Goal: Task Accomplishment & Management: Use online tool/utility

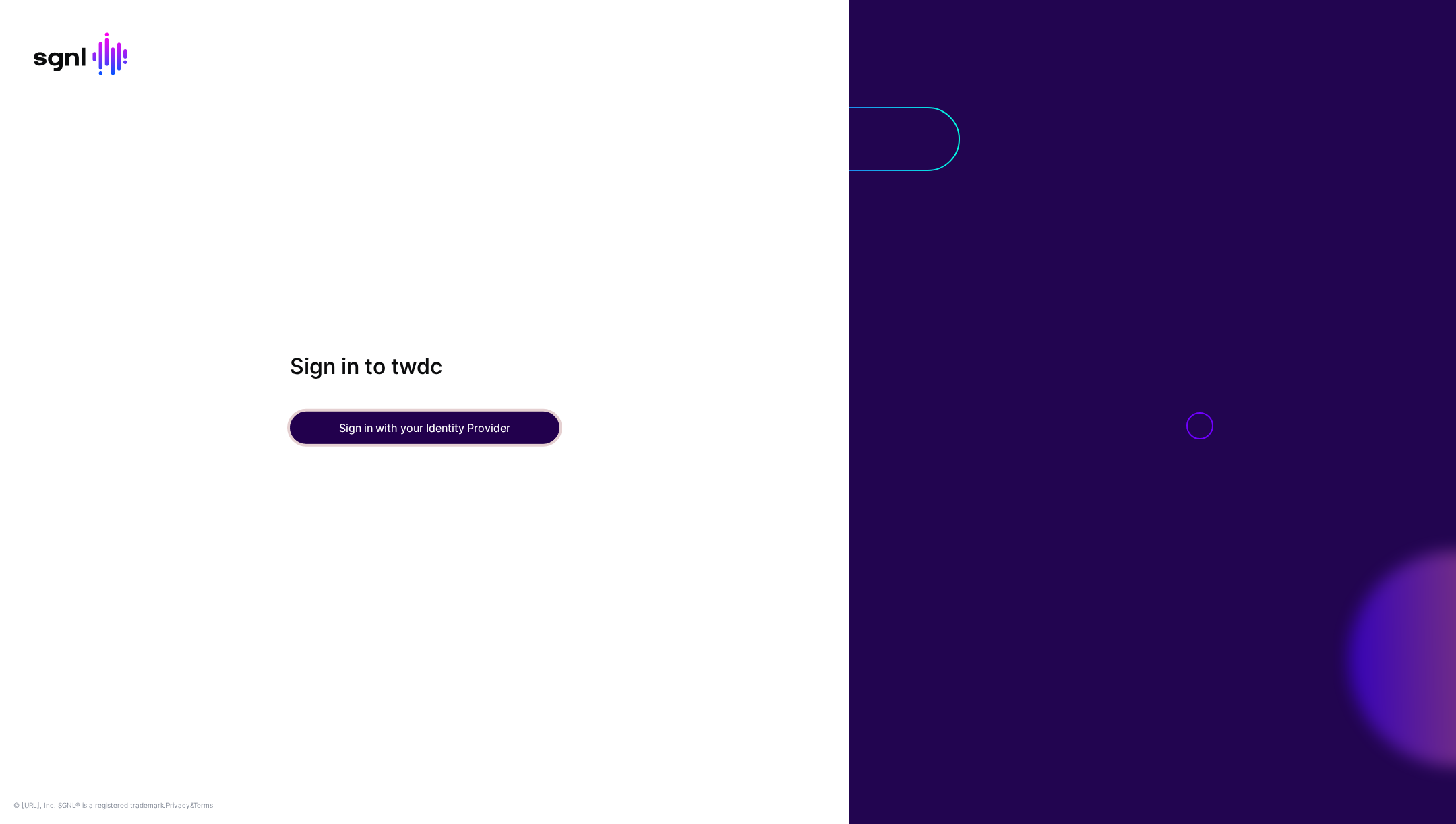
click at [448, 426] on button "Sign in with your Identity Provider" at bounding box center [425, 428] width 270 height 32
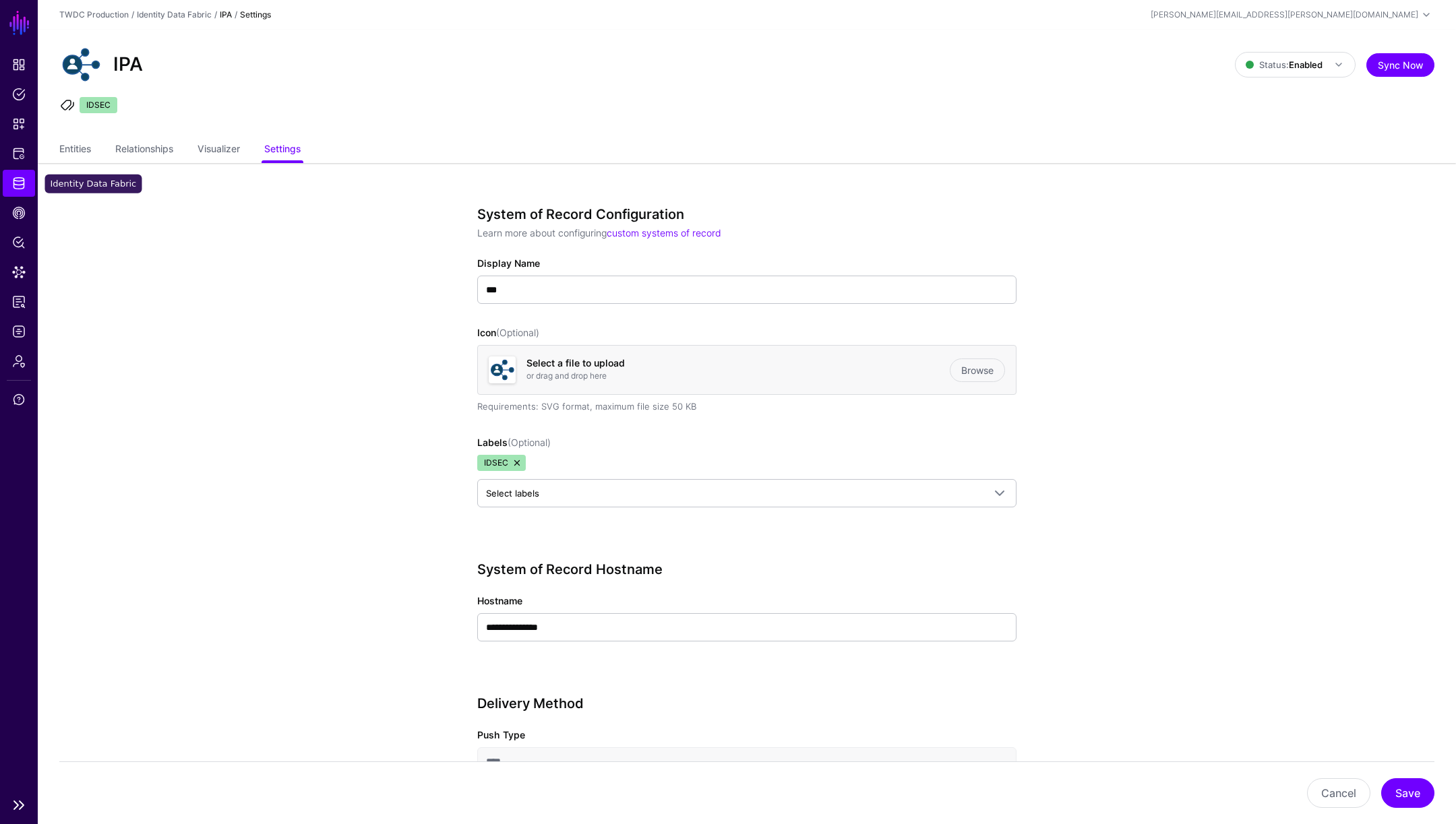
click at [16, 187] on span "Identity Data Fabric" at bounding box center [19, 183] width 14 height 14
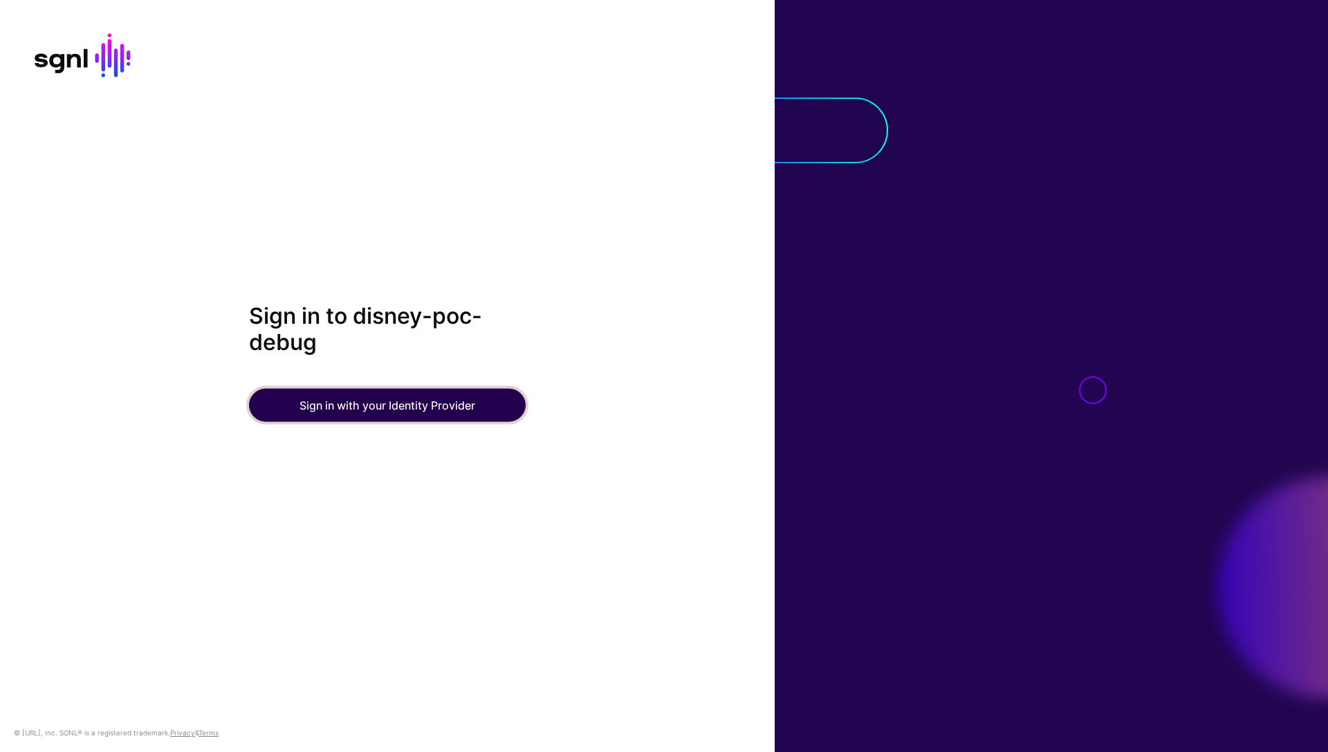
click at [382, 399] on button "Sign in with your Identity Provider" at bounding box center [387, 405] width 277 height 33
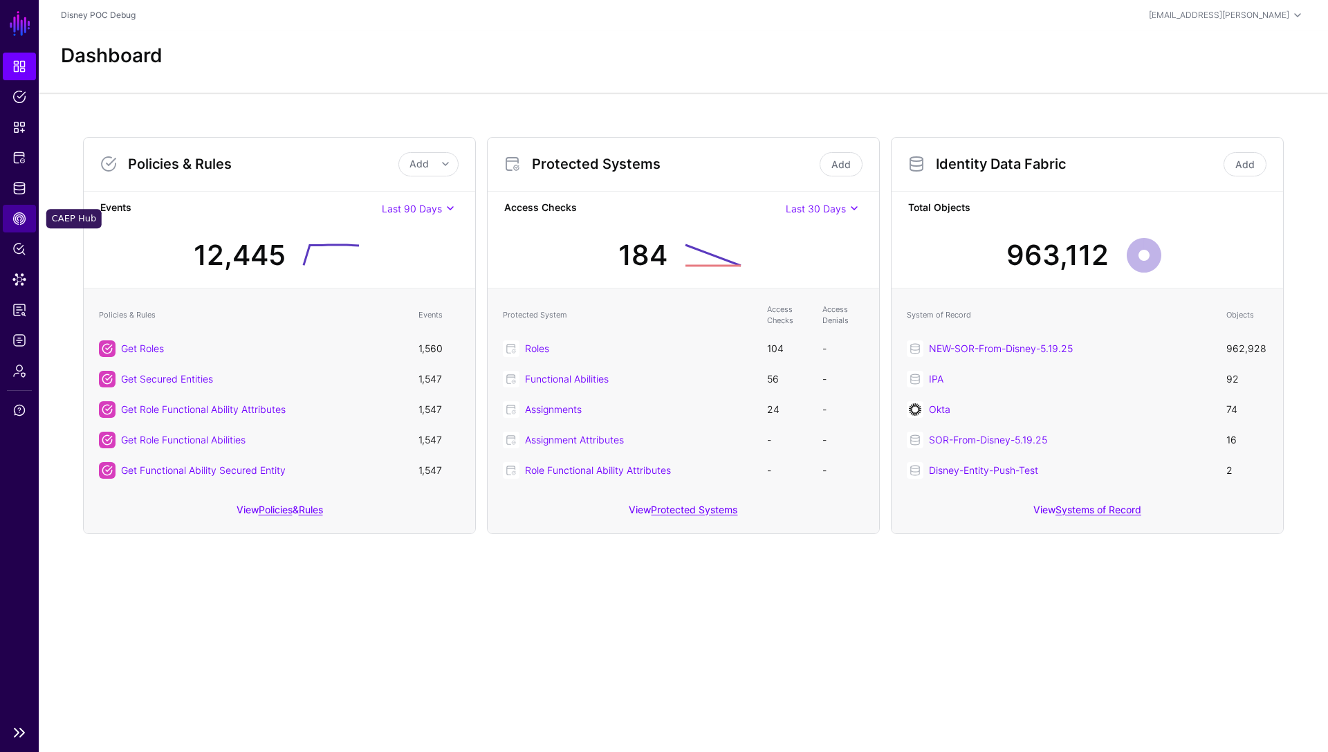
click at [20, 220] on span "CAEP Hub" at bounding box center [19, 219] width 14 height 14
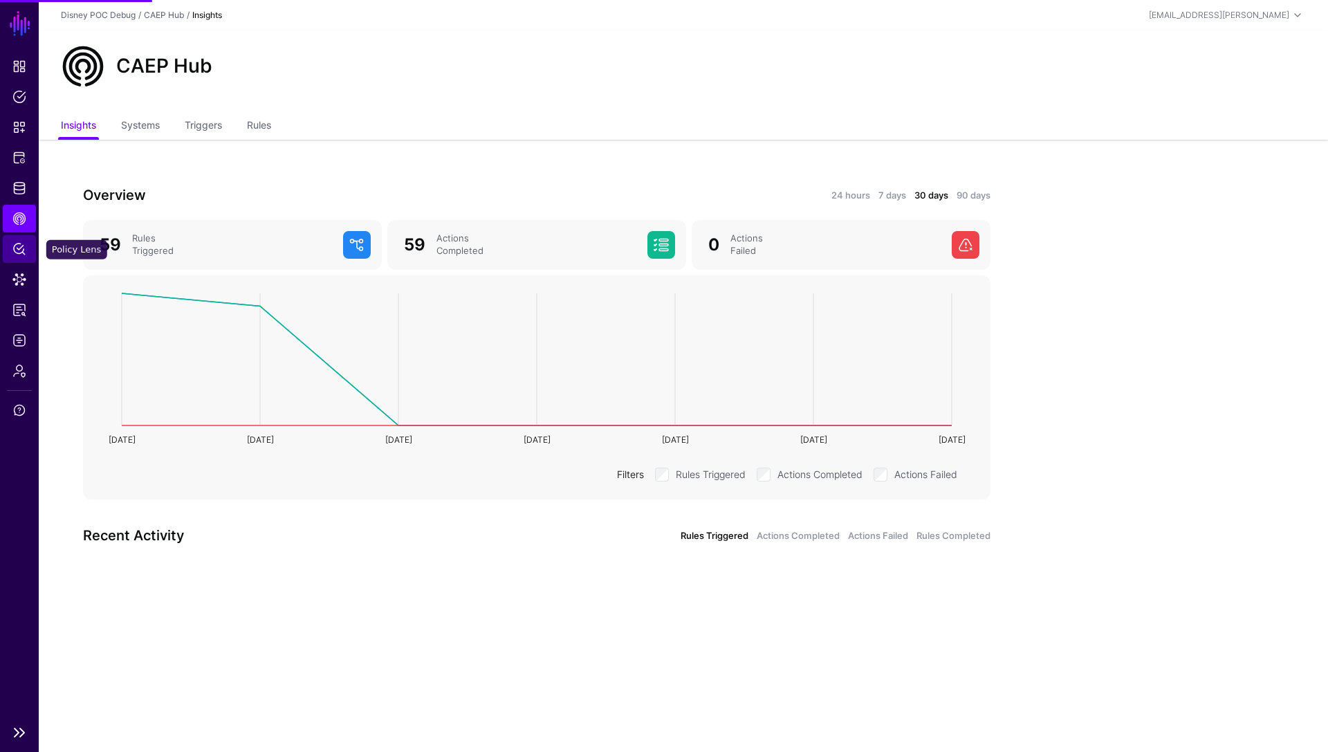
click at [19, 250] on span "Policy Lens" at bounding box center [19, 249] width 14 height 14
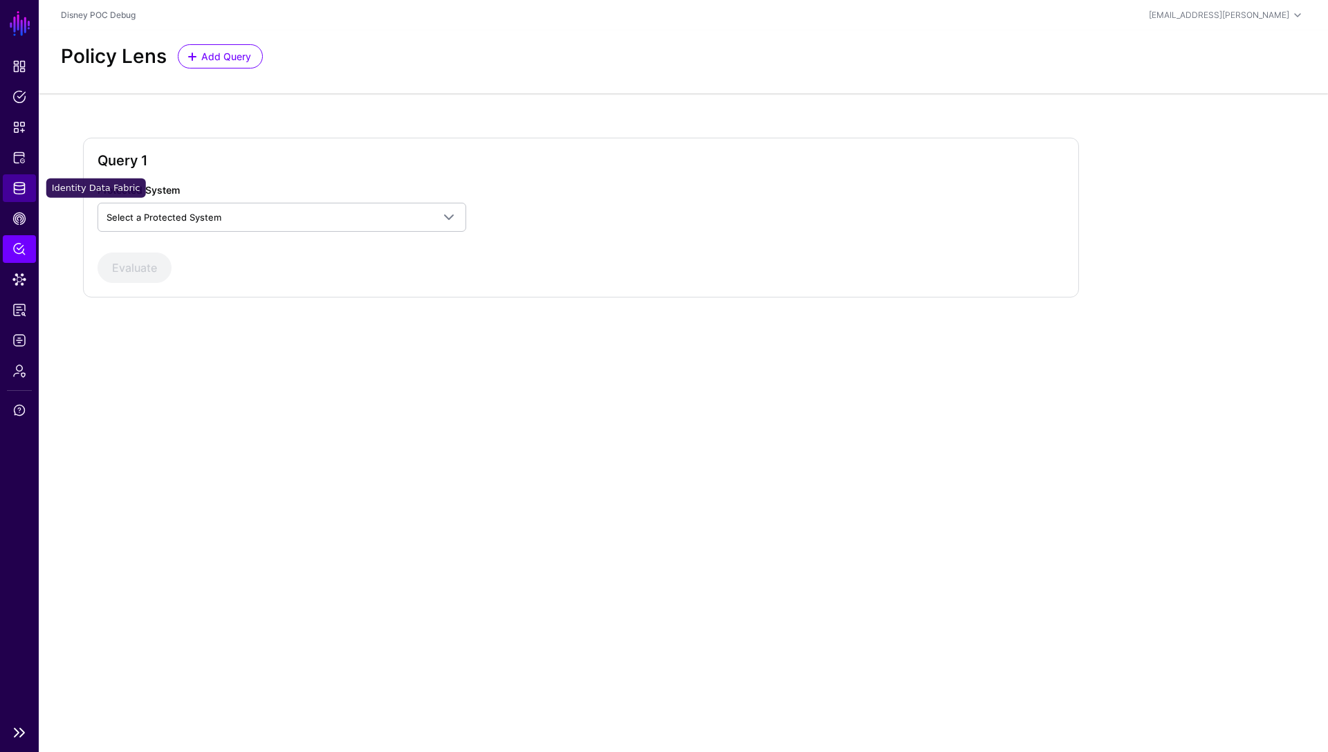
click at [24, 188] on span "Identity Data Fabric" at bounding box center [19, 188] width 14 height 14
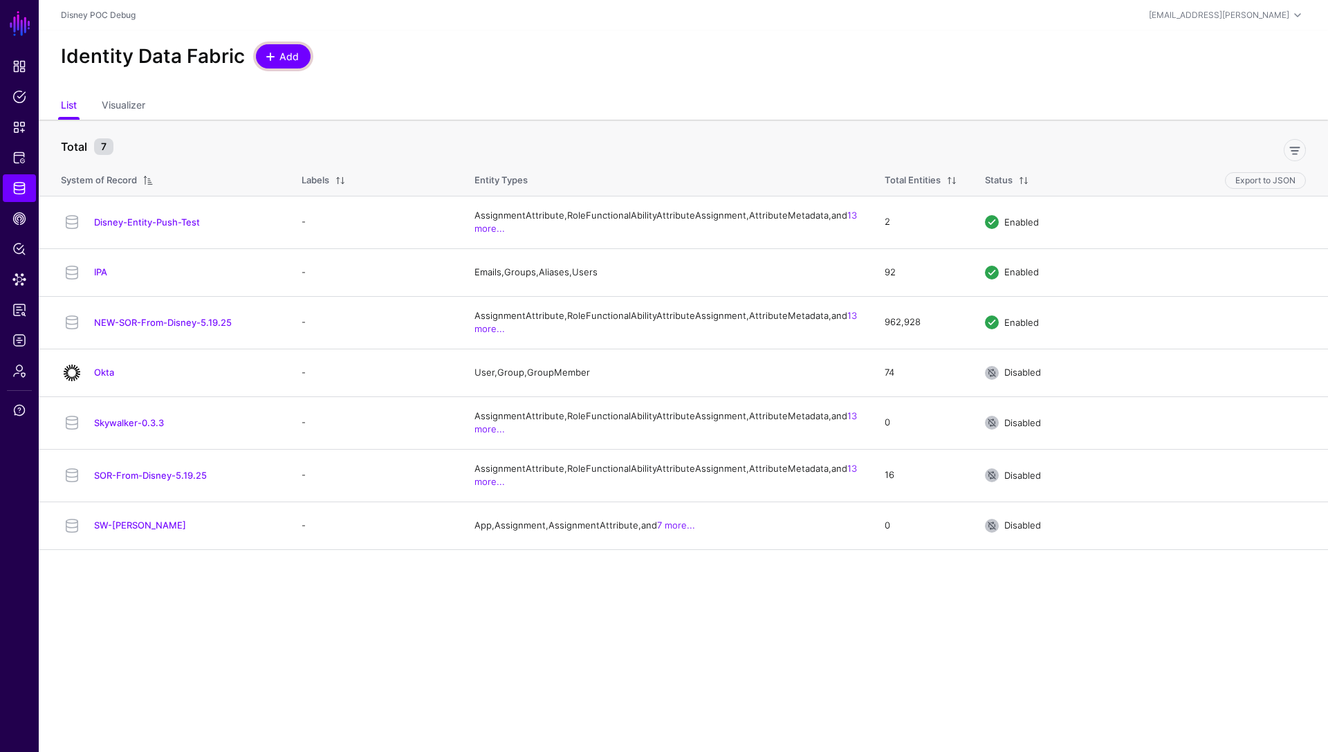
click at [273, 59] on span at bounding box center [270, 56] width 11 height 11
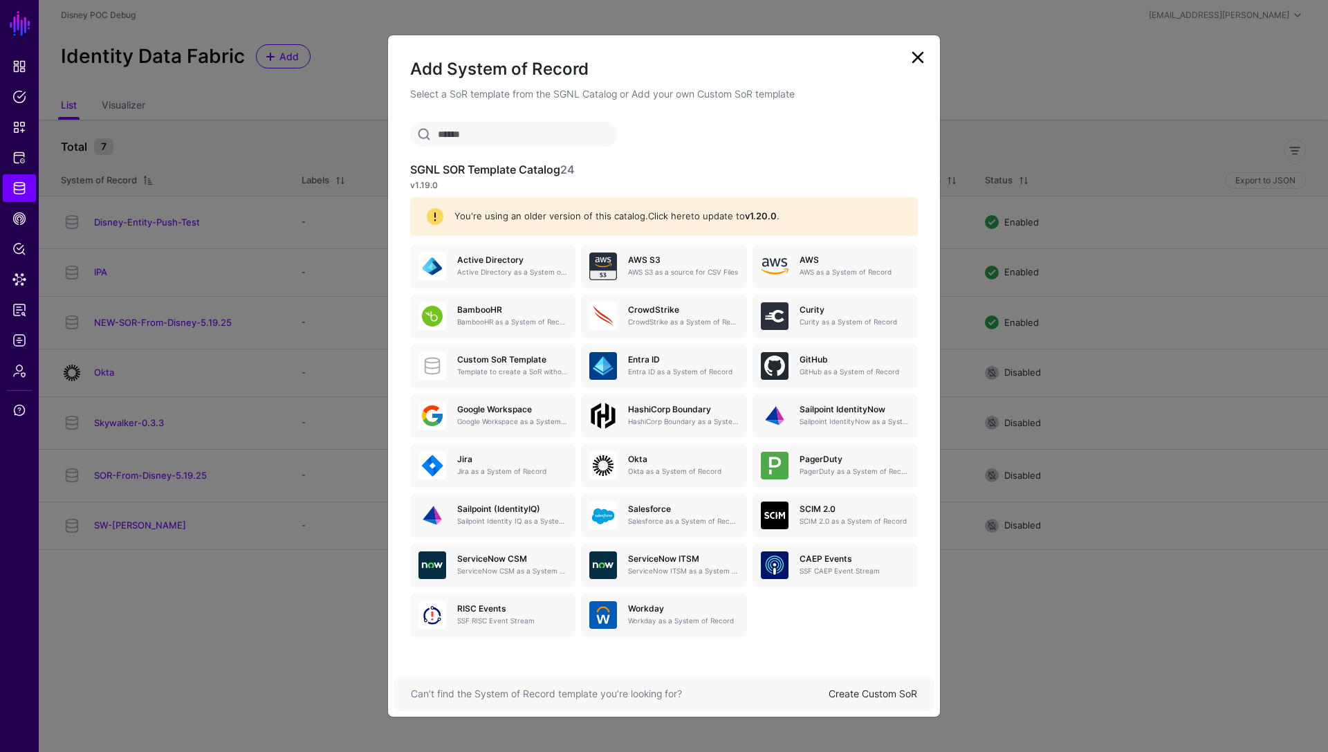
click at [670, 211] on link "Click here" at bounding box center [669, 215] width 43 height 11
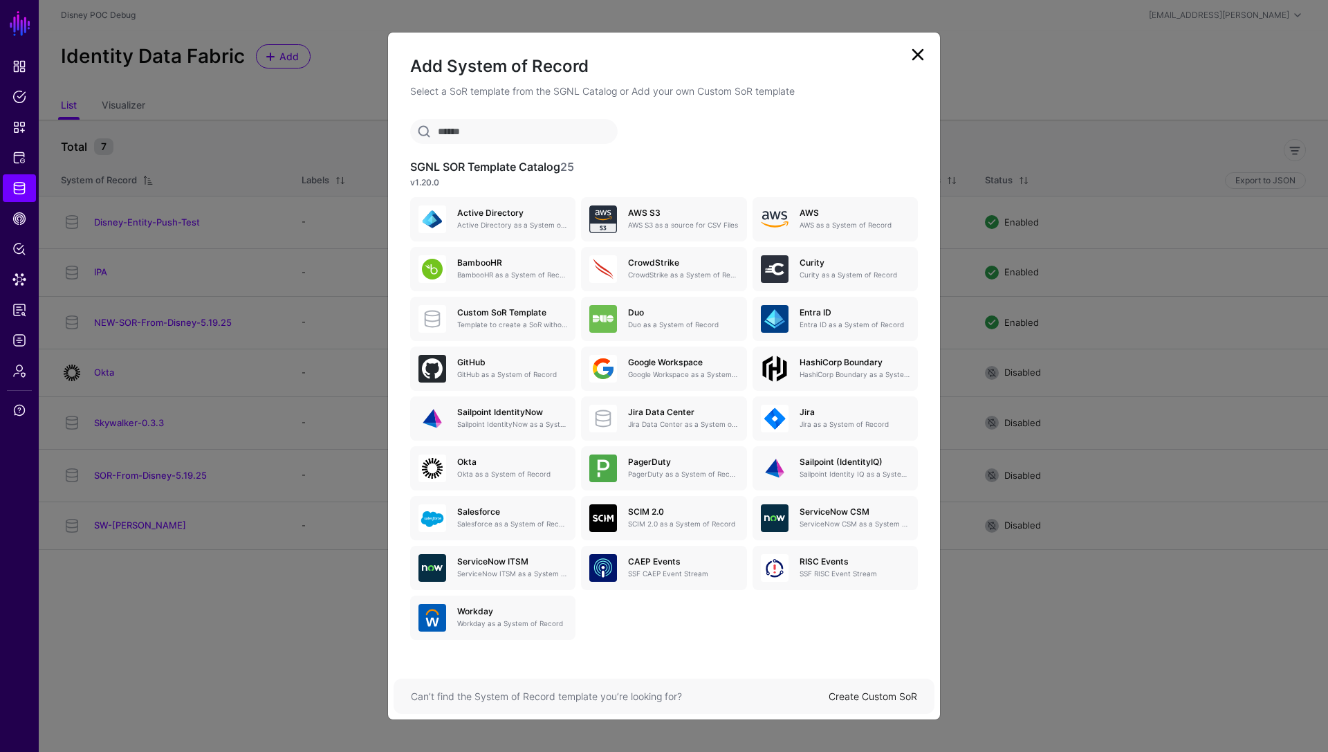
click at [913, 52] on link at bounding box center [918, 55] width 22 height 22
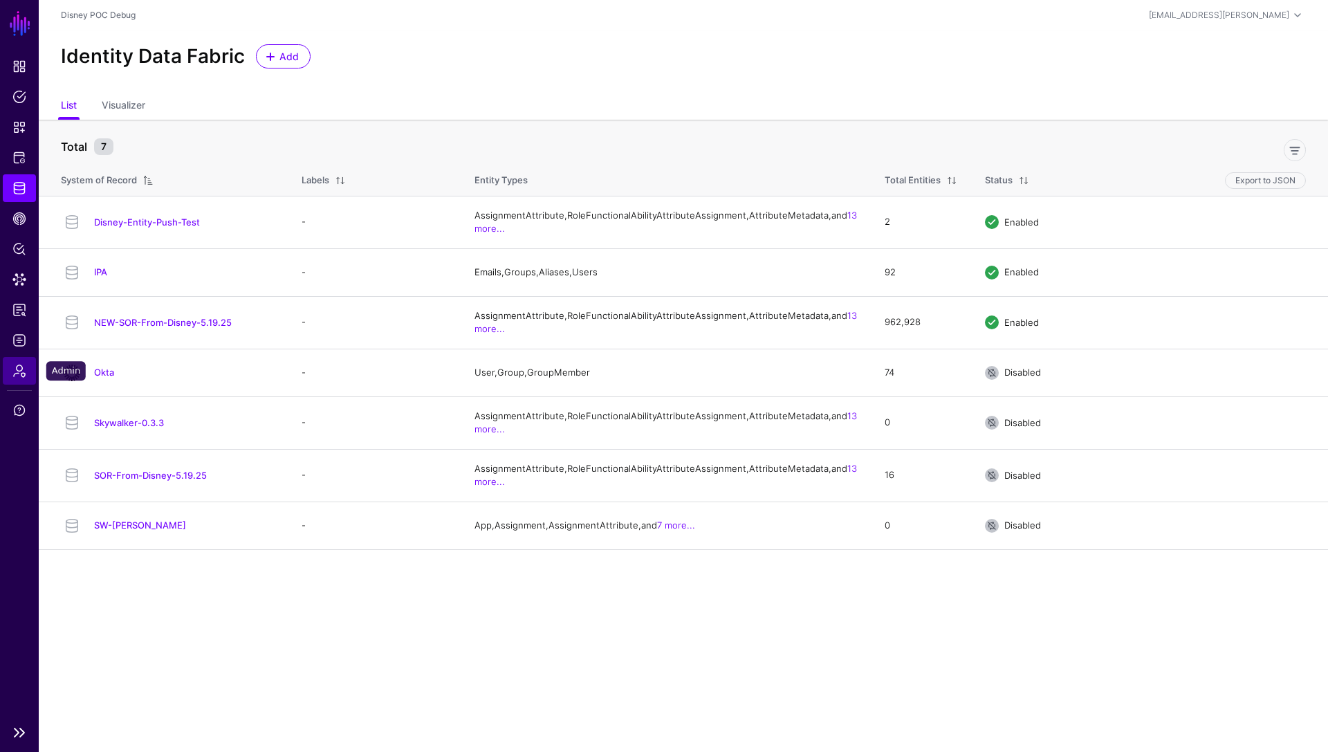
click at [21, 371] on span "Admin" at bounding box center [19, 371] width 14 height 14
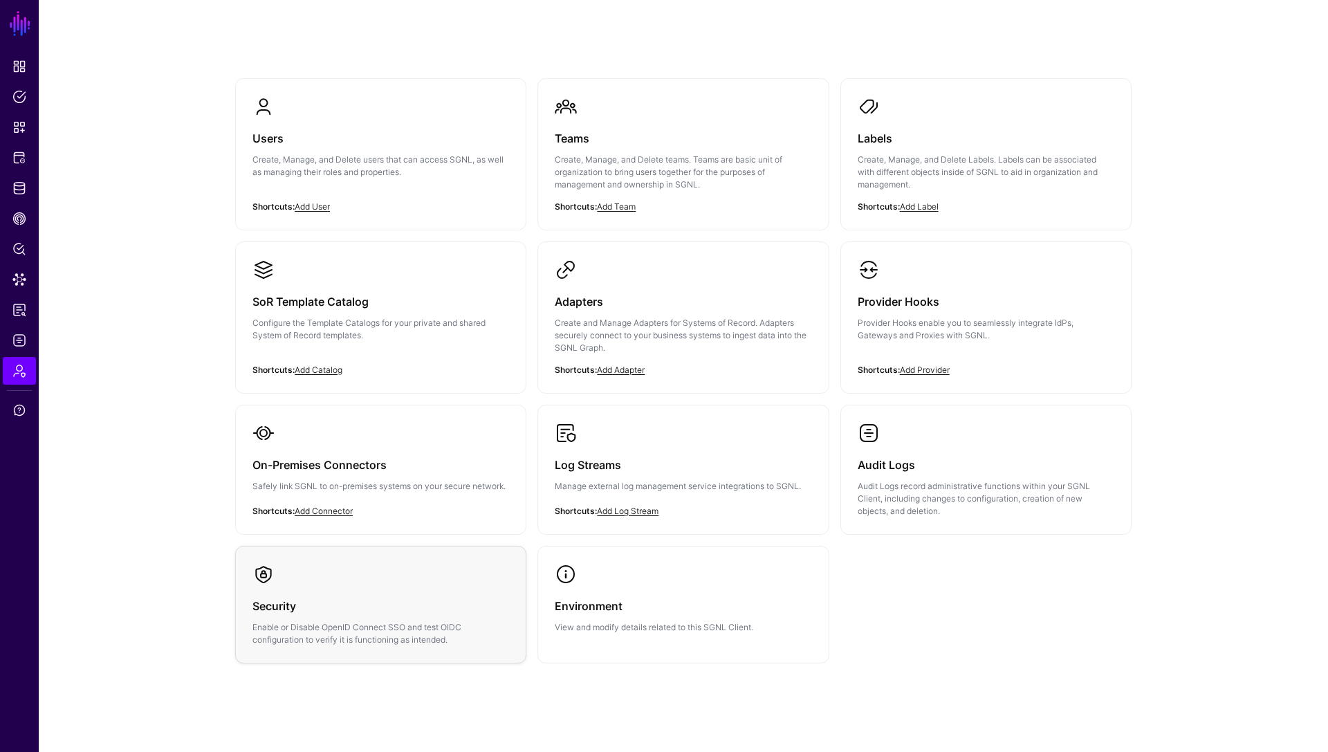
scroll to position [71, 0]
click at [624, 338] on p "Create and Manage Adapters for Systems of Record. Adapters securely connect to …" at bounding box center [683, 334] width 257 height 37
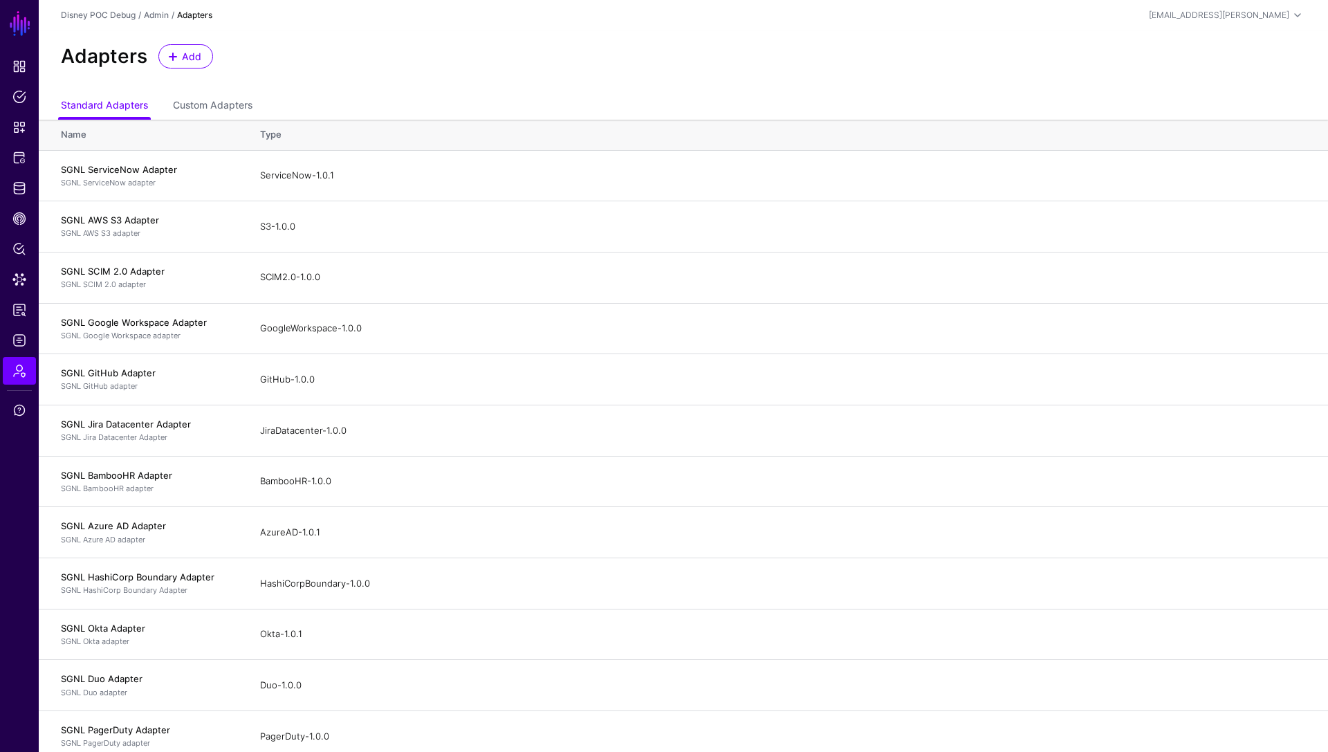
scroll to position [419, 0]
